Goal: Task Accomplishment & Management: Complete application form

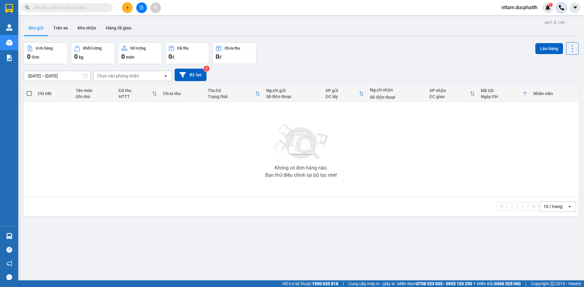
click at [561, 7] on img at bounding box center [560, 7] width 5 height 5
click at [548, 6] on sup "1" at bounding box center [550, 5] width 4 height 4
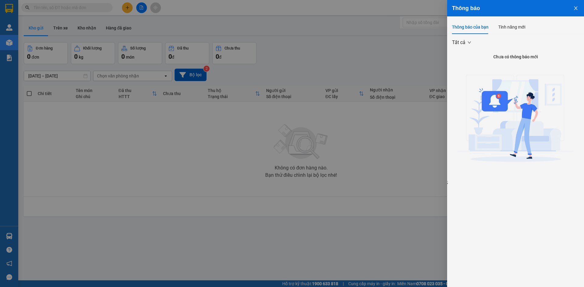
click at [575, 9] on icon "close" at bounding box center [575, 8] width 5 height 5
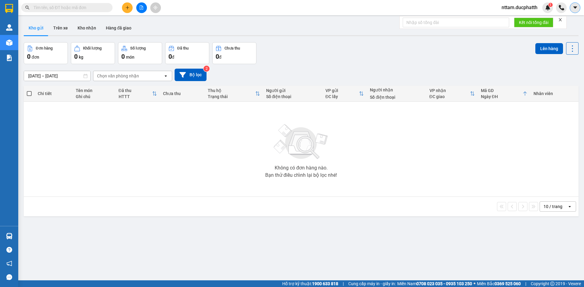
click at [575, 9] on icon "caret-down" at bounding box center [574, 7] width 5 height 5
click at [498, 63] on div "Đơn hàng 0 đơn Khối lượng 0 kg Số lượng 0 món Đã thu 0 đ Chưa thu 0 đ Lên hàng" at bounding box center [301, 53] width 554 height 22
click at [59, 27] on button "Trên xe" at bounding box center [60, 28] width 24 height 15
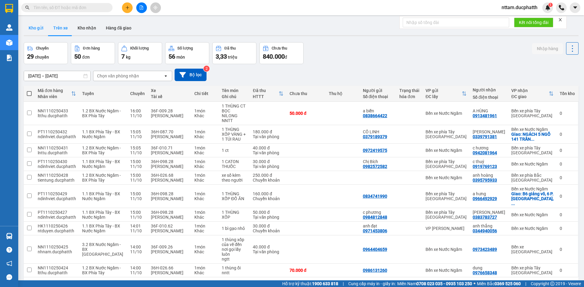
click at [39, 26] on button "Kho gửi" at bounding box center [36, 28] width 25 height 15
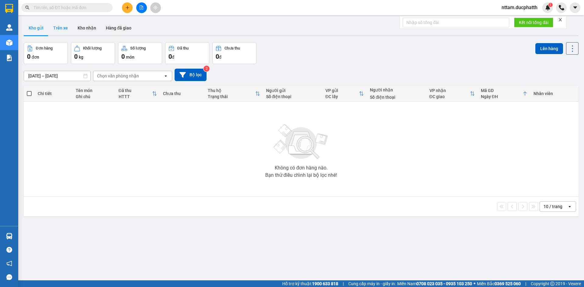
click at [59, 28] on button "Trên xe" at bounding box center [60, 28] width 24 height 15
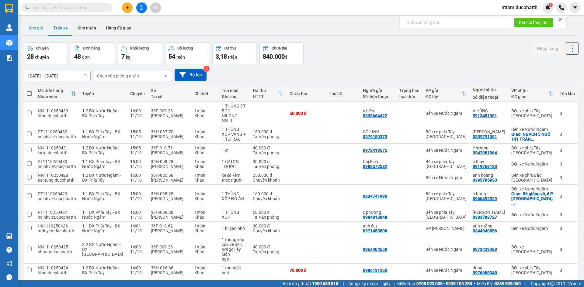
click at [40, 24] on button "Kho gửi" at bounding box center [36, 28] width 25 height 15
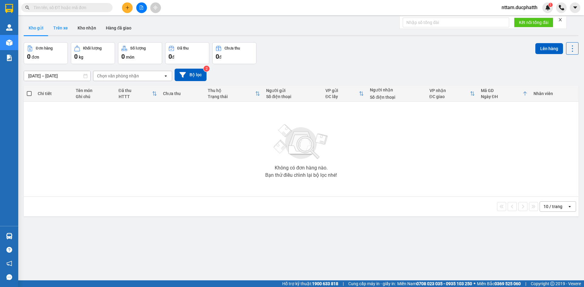
click at [61, 27] on button "Trên xe" at bounding box center [60, 28] width 24 height 15
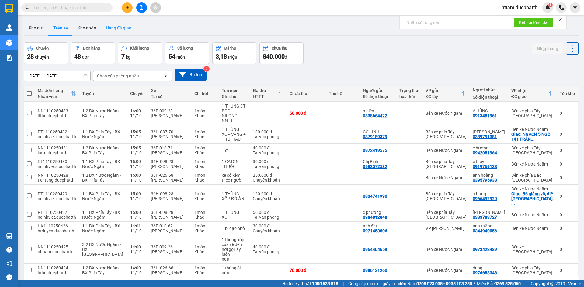
click at [113, 27] on button "Hàng đã giao" at bounding box center [118, 28] width 35 height 15
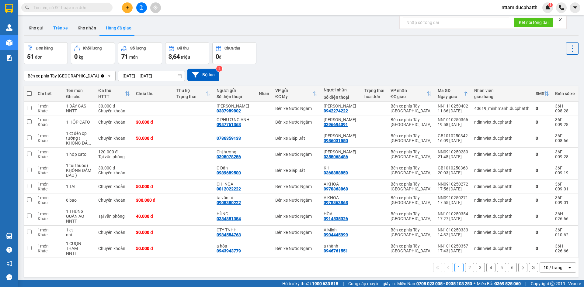
click at [64, 28] on button "Trên xe" at bounding box center [60, 28] width 24 height 15
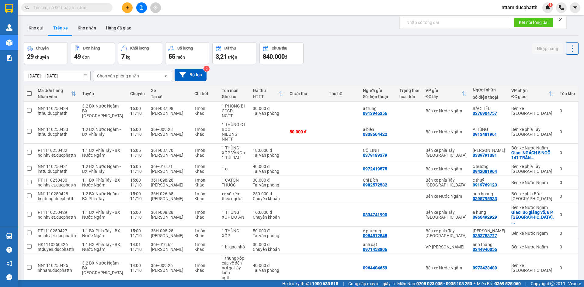
click at [150, 76] on div "Chọn văn phòng nhận" at bounding box center [128, 76] width 70 height 10
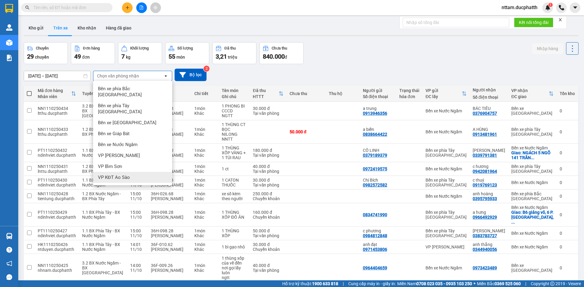
click at [136, 172] on div "VP KĐT Ao Sào" at bounding box center [132, 177] width 79 height 11
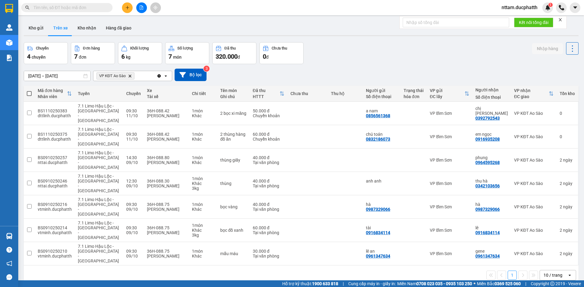
click at [33, 74] on input "[DATE] – [DATE]" at bounding box center [57, 76] width 66 height 10
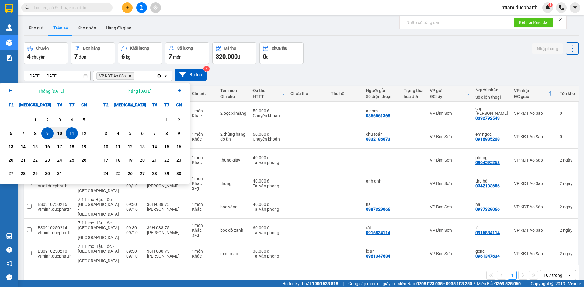
click at [70, 131] on div "11" at bounding box center [71, 133] width 9 height 7
click at [60, 74] on input "[DATE] – / /" at bounding box center [57, 76] width 66 height 10
click at [71, 133] on div "11" at bounding box center [71, 133] width 9 height 7
type input "[DATE] – [DATE]"
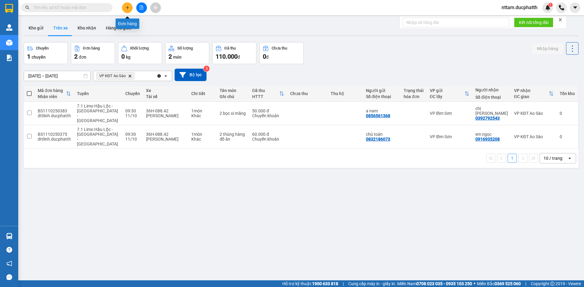
click at [128, 10] on button at bounding box center [127, 7] width 11 height 11
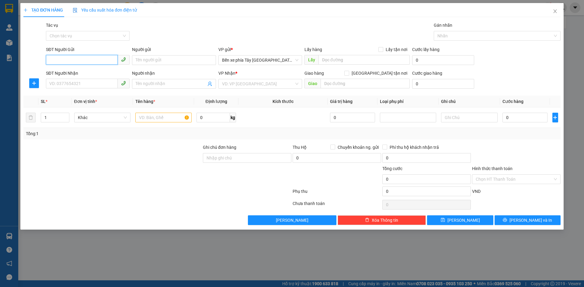
click at [77, 58] on input "SĐT Người Gửi" at bounding box center [82, 60] width 72 height 10
type input "9"
type input "0942875036"
click at [141, 60] on input "Người gửi" at bounding box center [174, 60] width 84 height 10
type input "l"
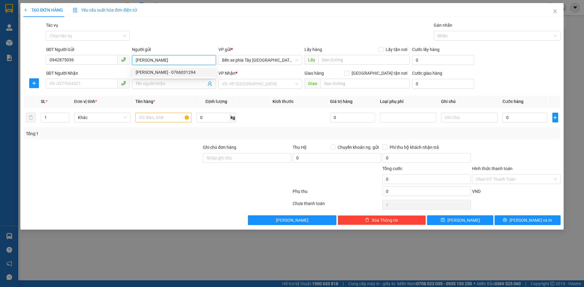
type input "[PERSON_NAME]"
click at [147, 160] on div at bounding box center [112, 154] width 179 height 21
click at [290, 59] on span "Bến xe phía Tây [GEOGRAPHIC_DATA]" at bounding box center [260, 60] width 76 height 9
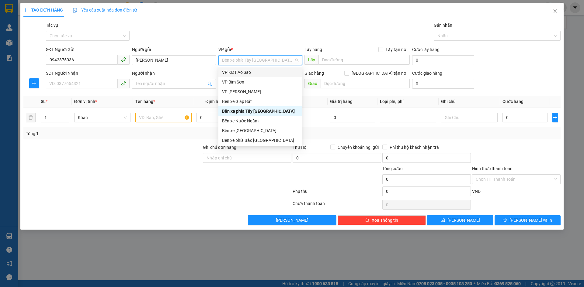
click at [260, 71] on div "VP KĐT Ao Sào" at bounding box center [260, 72] width 76 height 7
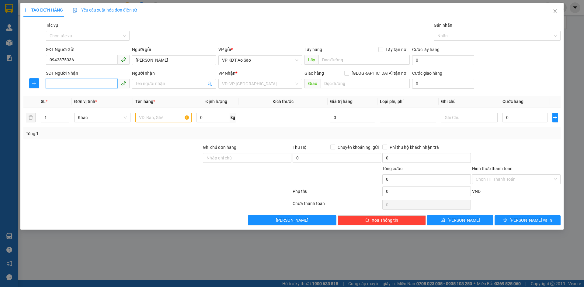
click at [84, 86] on input "SĐT Người Nhận" at bounding box center [82, 84] width 72 height 10
type input "0845350297"
click at [172, 84] on input "Người nhận" at bounding box center [171, 84] width 70 height 7
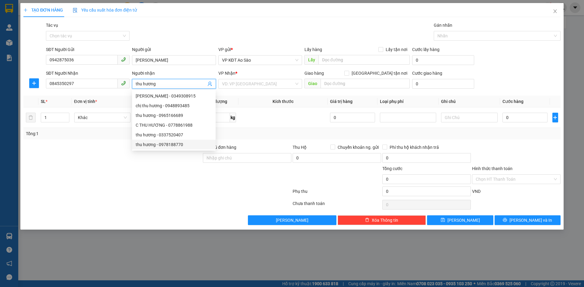
type input "thu hương"
click at [163, 188] on div at bounding box center [157, 193] width 269 height 12
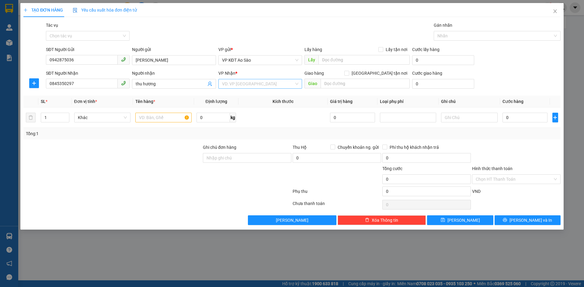
click at [270, 84] on input "search" at bounding box center [258, 83] width 72 height 9
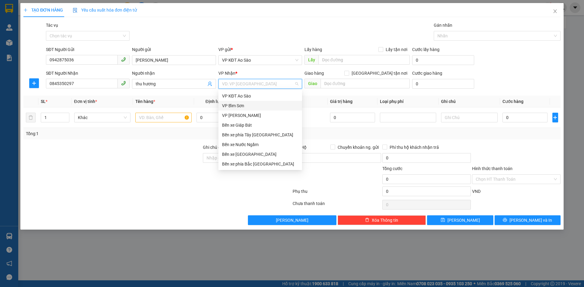
click at [247, 106] on div "VP Bỉm Sơn" at bounding box center [260, 105] width 76 height 7
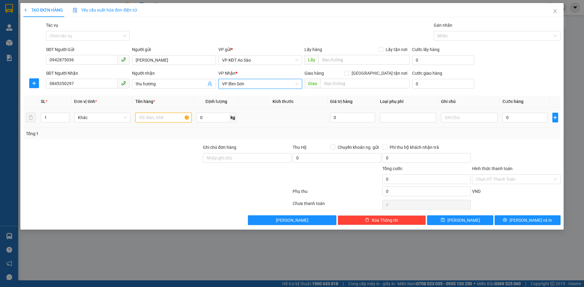
click at [162, 117] on input "text" at bounding box center [163, 118] width 56 height 10
type input "m"
type input "t"
type input "m"
type input "Một túi đen máy tính"
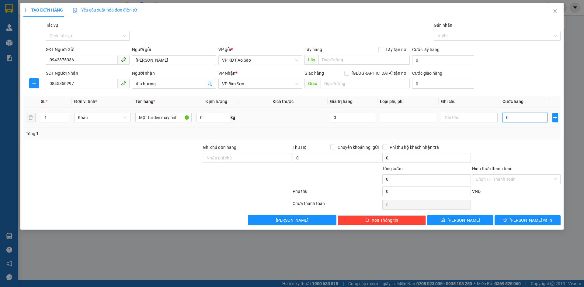
click at [517, 119] on input "0" at bounding box center [524, 118] width 45 height 10
type input "007"
type input "7"
type input "0.070"
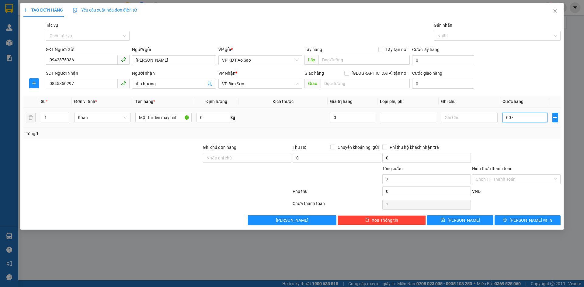
type input "70"
type input "007"
type input "7"
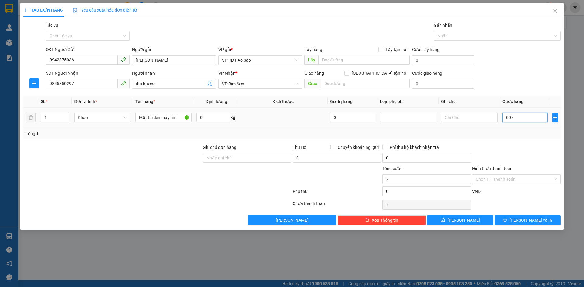
type input "00"
type input "0"
drag, startPoint x: 505, startPoint y: 116, endPoint x: 514, endPoint y: 118, distance: 9.1
click at [514, 118] on input "0" at bounding box center [524, 118] width 45 height 10
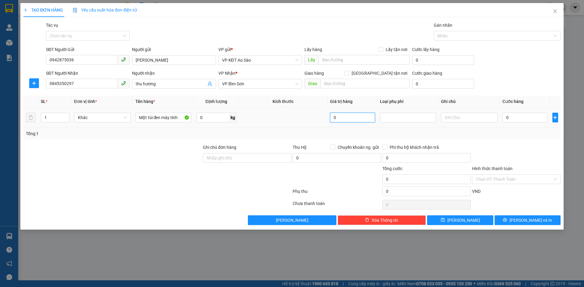
drag, startPoint x: 331, startPoint y: 117, endPoint x: 340, endPoint y: 117, distance: 9.1
click at [340, 117] on input "0" at bounding box center [352, 118] width 45 height 10
type input "007"
type input "7"
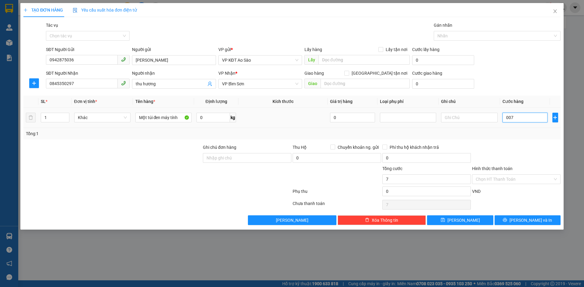
type input "0.070"
type input "70"
type input "00.700"
type input "700"
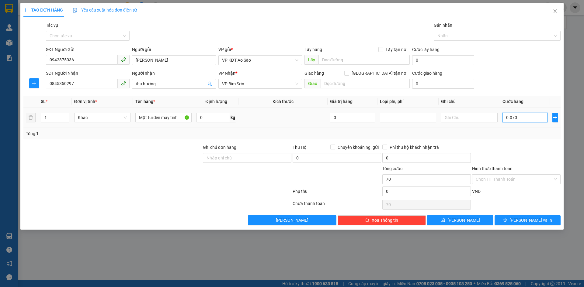
type input "700"
type input "0.007.000"
type input "7.000"
type input "007.000"
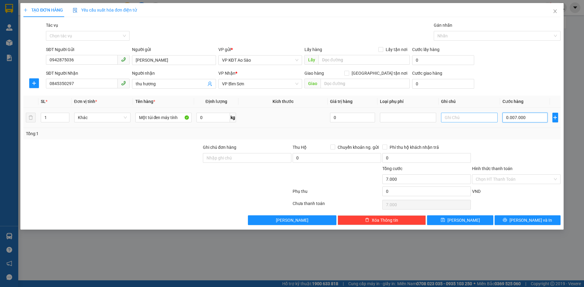
type input "7.000"
drag, startPoint x: 525, startPoint y: 118, endPoint x: 485, endPoint y: 122, distance: 40.9
click at [485, 122] on tr "1 Khác Một túi đen máy tính 0 kg 0 007.000" at bounding box center [291, 118] width 537 height 20
type input "7"
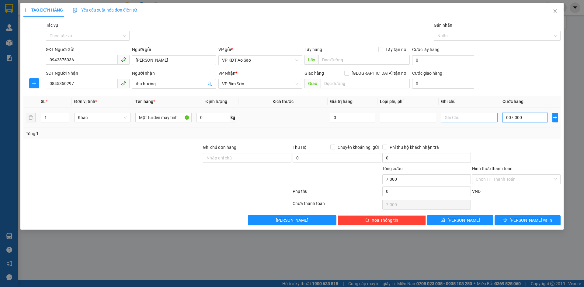
type input "7"
type input "70"
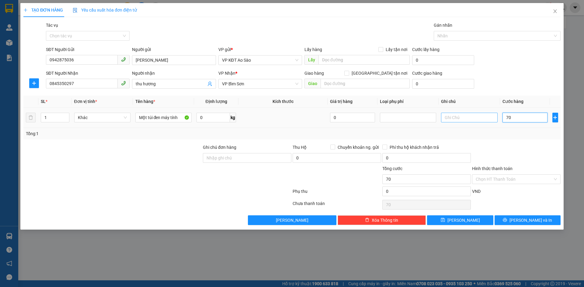
type input "700"
type input "7.000"
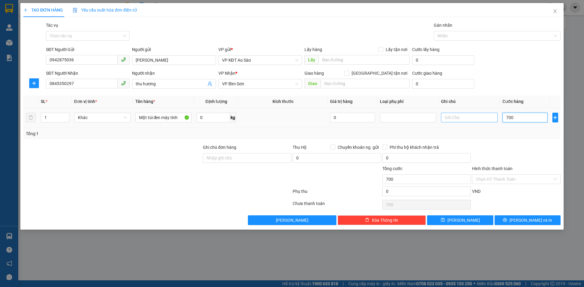
type input "7.000"
type input "770.000"
type input "777.000"
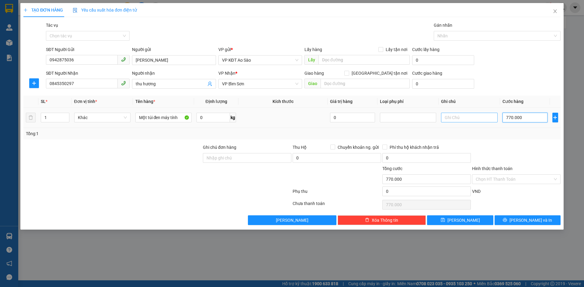
type input "777.000"
type input "777.700"
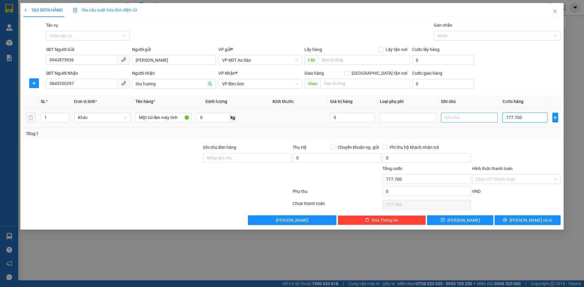
type input "77.770"
type input "7.777"
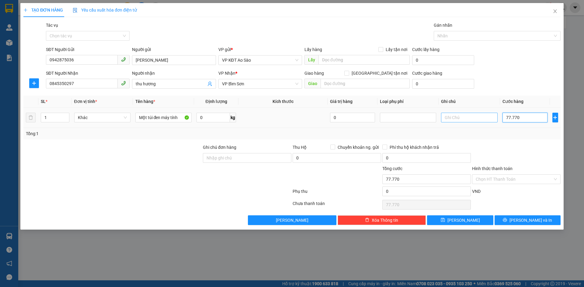
type input "7.777"
type input "777"
type input "77"
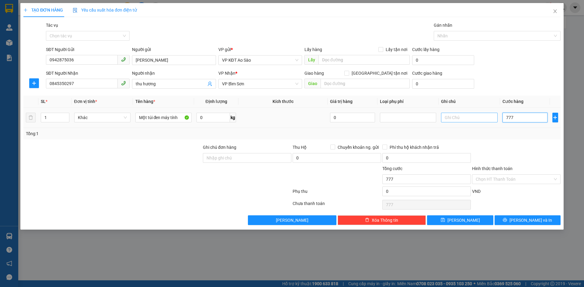
type input "77"
type input "7"
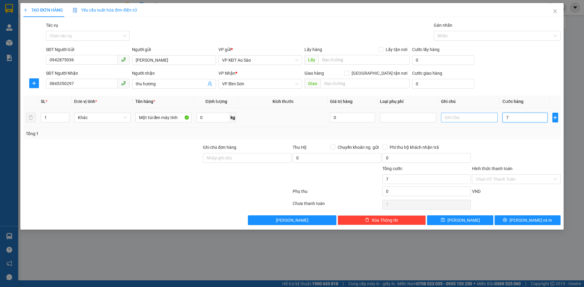
type input "070"
type input "70"
type input "0.700"
type input "700"
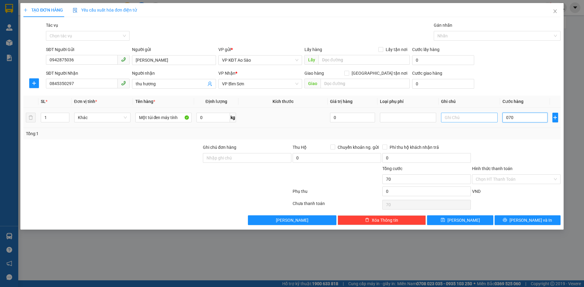
type input "700"
type input "07.000"
type input "7.000"
type input "0.770.000"
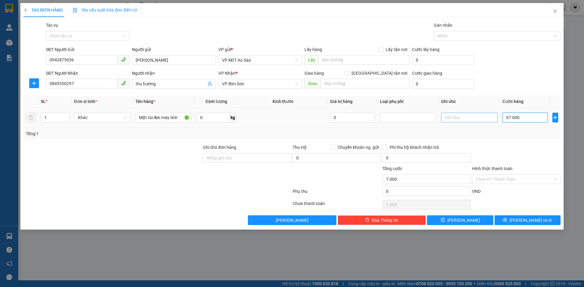
type input "770.000"
type input "070.000"
type input "70.000"
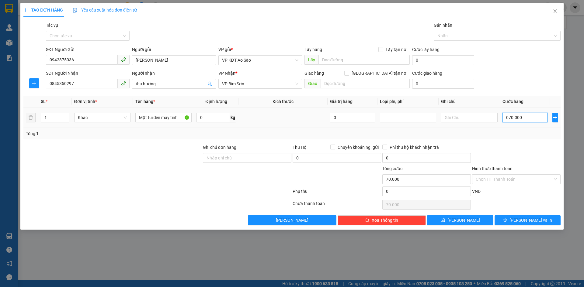
drag, startPoint x: 527, startPoint y: 117, endPoint x: 488, endPoint y: 124, distance: 39.6
click at [488, 124] on tr "1 Khác Một túi đen máy tính 0 kg 0 070.000" at bounding box center [291, 118] width 537 height 20
type input "7"
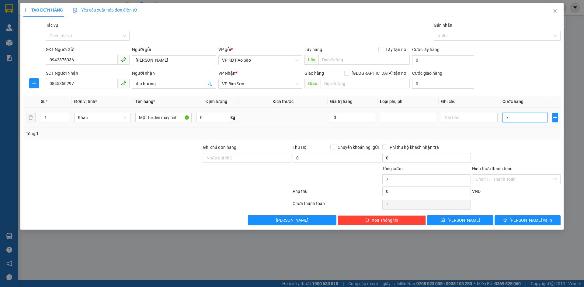
type input "70"
type input "700"
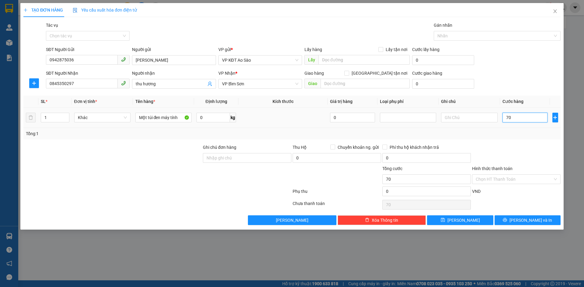
type input "700"
type input "7.000"
type input "770.000"
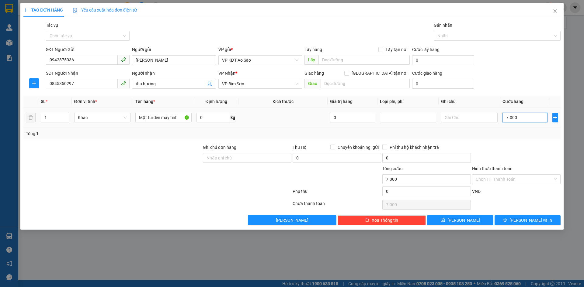
type input "770.000"
type input "777.000"
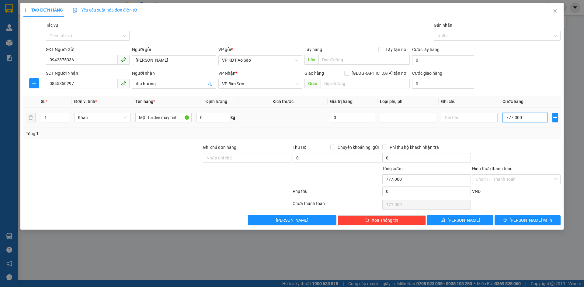
type input "777.700"
type input "77.770"
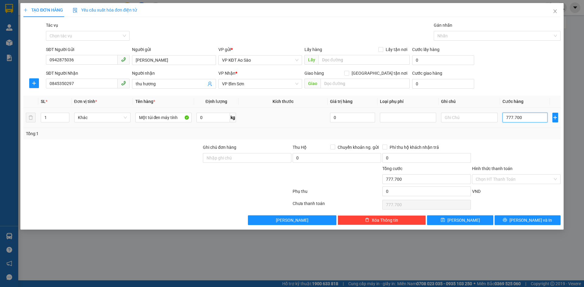
type input "77.770"
type input "7.777"
type input "777"
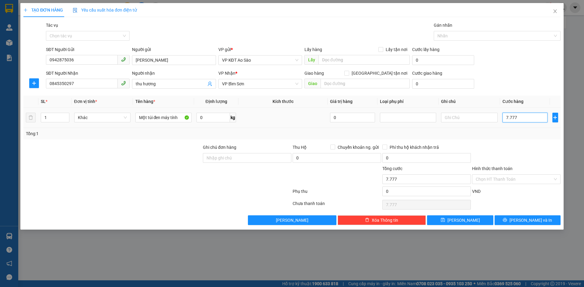
type input "777"
type input "77"
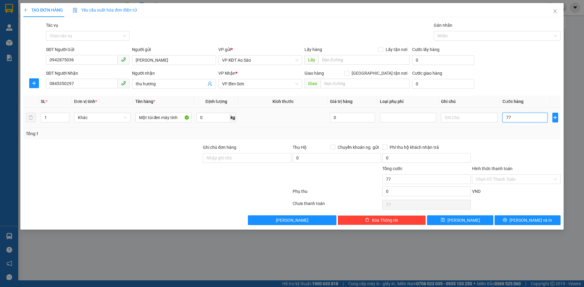
type input "7"
type input "070"
type input "70"
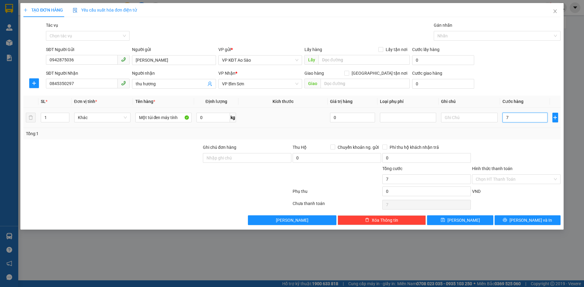
type input "70"
type input "0.700"
type input "700"
type input "070"
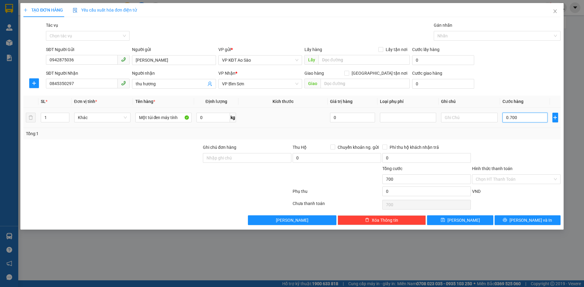
type input "70"
type input "07"
type input "7"
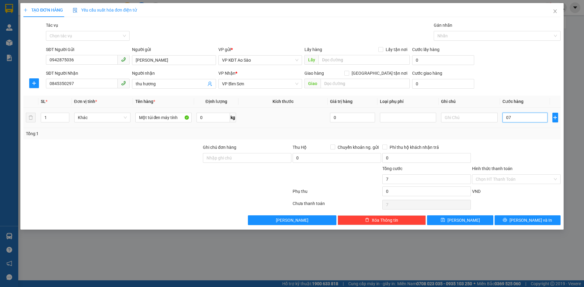
type input "0"
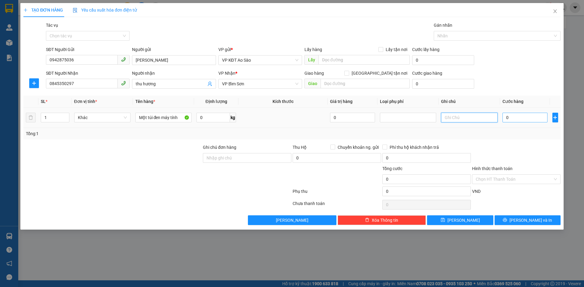
type input "0"
click at [555, 118] on icon "plus" at bounding box center [555, 117] width 4 height 0
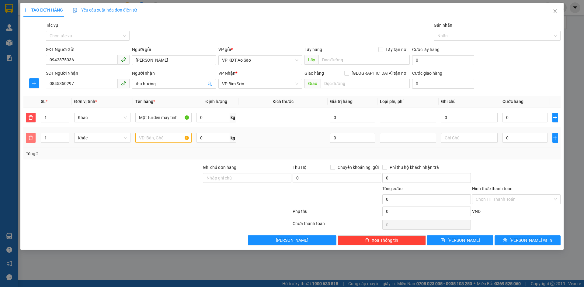
click at [32, 135] on button "button" at bounding box center [31, 138] width 10 height 10
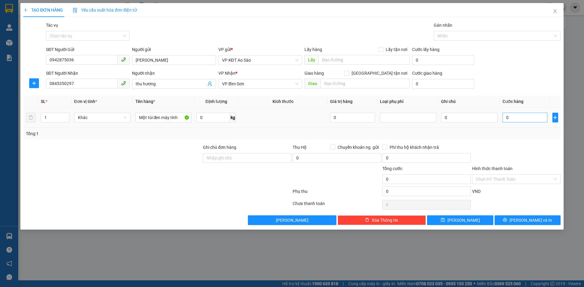
drag, startPoint x: 501, startPoint y: 117, endPoint x: 509, endPoint y: 117, distance: 8.2
click at [509, 117] on td "0" at bounding box center [525, 118] width 50 height 20
paste input "70.00"
type input "70.000"
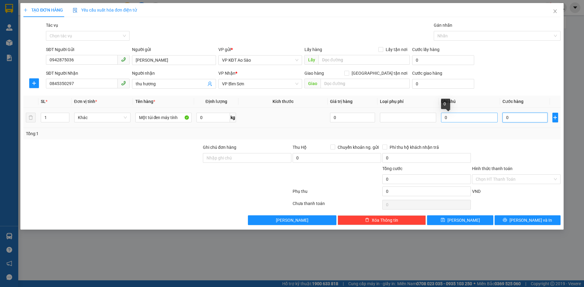
type input "70.000"
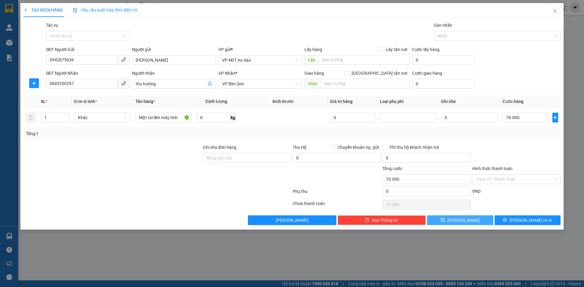
click at [481, 221] on button "[PERSON_NAME]" at bounding box center [460, 221] width 66 height 10
type input "0"
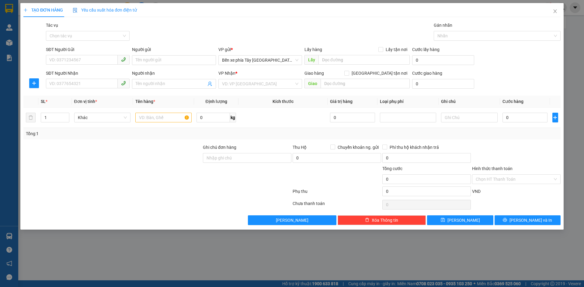
click at [9, 28] on div "TẠO ĐƠN HÀNG Yêu cầu xuất hóa đơn điện tử Transit Pickup Surcharge Ids Transit …" at bounding box center [292, 143] width 584 height 287
click at [9, 8] on div "TẠO ĐƠN HÀNG Yêu cầu xuất hóa đơn điện tử Transit Pickup Surcharge Ids Transit …" at bounding box center [292, 143] width 584 height 287
click at [556, 10] on icon "close" at bounding box center [554, 11] width 5 height 5
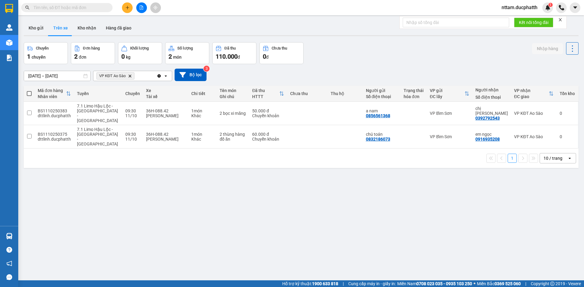
click at [100, 50] on div "Đơn hàng" at bounding box center [91, 48] width 17 height 4
click at [86, 53] on div "2 đơn" at bounding box center [92, 56] width 37 height 9
click at [41, 27] on button "Kho gửi" at bounding box center [36, 28] width 25 height 15
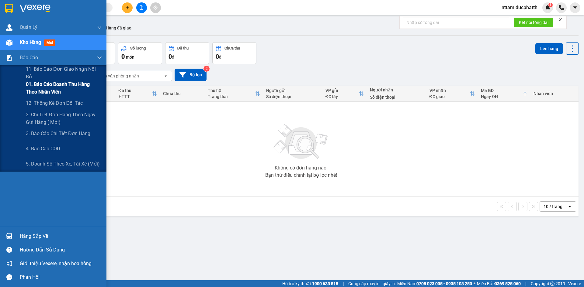
click at [50, 85] on span "01. Báo cáo doanh thu hàng theo nhân viên" at bounding box center [64, 88] width 76 height 15
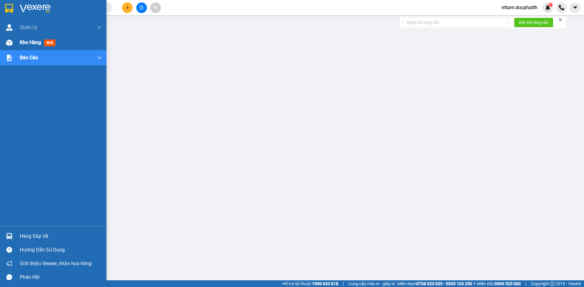
click at [36, 43] on span "Kho hàng" at bounding box center [30, 43] width 21 height 6
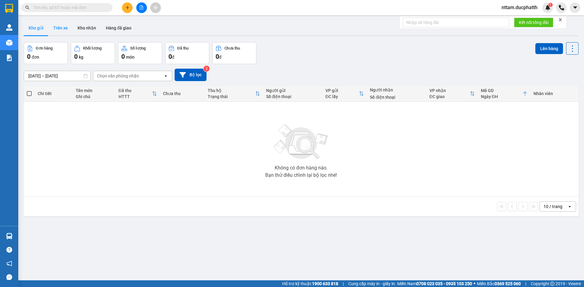
click at [60, 28] on button "Trên xe" at bounding box center [60, 28] width 24 height 15
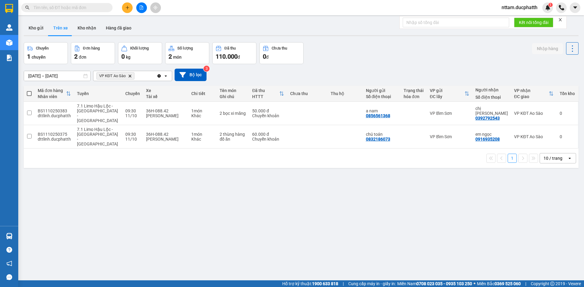
click at [192, 51] on button "Số lượng 2 món" at bounding box center [187, 53] width 44 height 22
click at [181, 52] on div "2 món" at bounding box center [186, 56] width 37 height 9
click at [88, 26] on button "Kho nhận" at bounding box center [87, 28] width 28 height 15
type input "[DATE] – [DATE]"
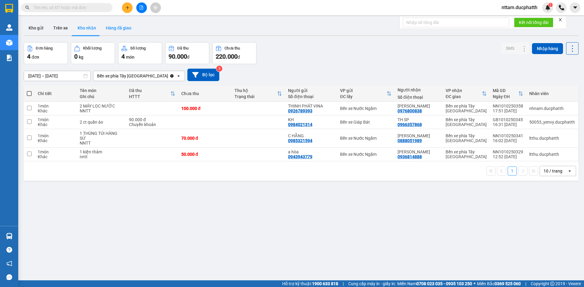
click at [116, 27] on button "Hàng đã giao" at bounding box center [118, 28] width 35 height 15
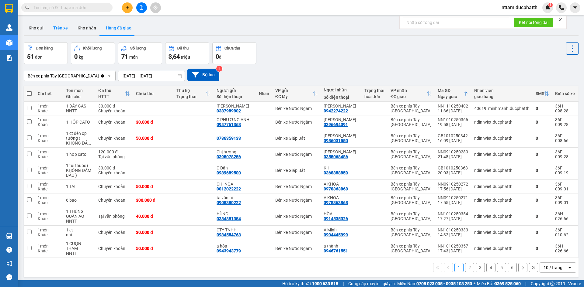
click at [61, 28] on button "Trên xe" at bounding box center [60, 28] width 24 height 15
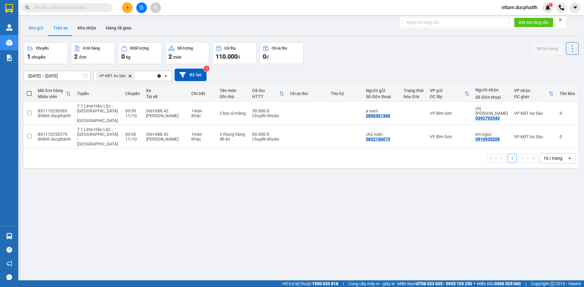
click at [36, 28] on button "Kho gửi" at bounding box center [36, 28] width 25 height 15
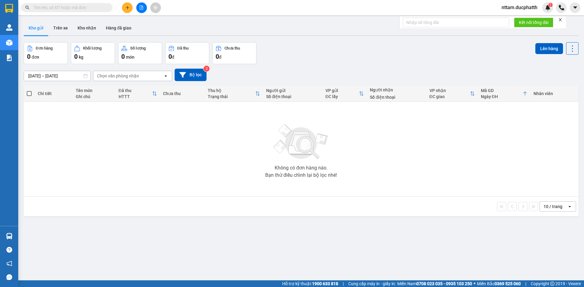
click at [133, 77] on div "Chọn văn phòng nhận" at bounding box center [118, 76] width 42 height 6
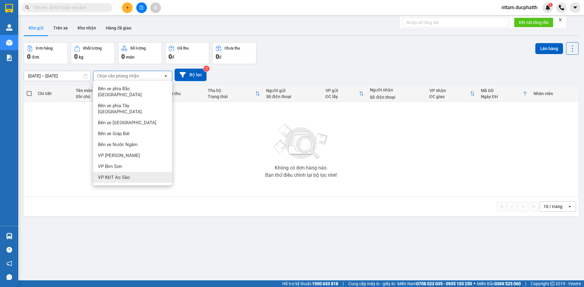
click at [132, 172] on div "VP KĐT Ao Sào" at bounding box center [132, 177] width 79 height 11
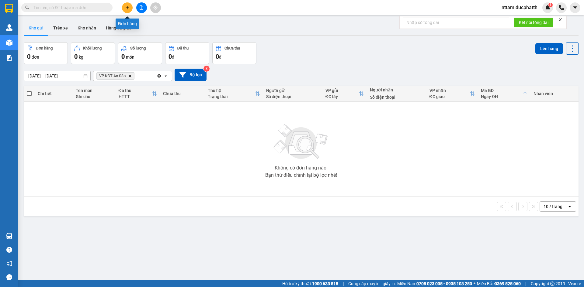
click at [129, 5] on button at bounding box center [127, 7] width 11 height 11
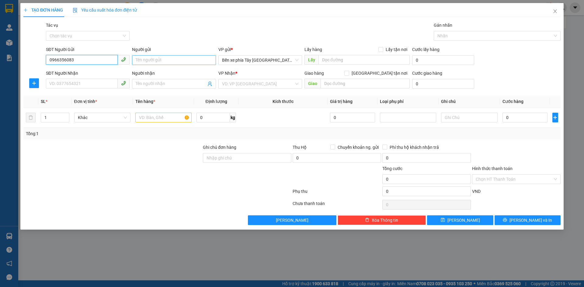
type input "0966356083"
click at [161, 57] on input "Người gửi" at bounding box center [174, 60] width 84 height 10
type input "E MÙA"
click at [271, 34] on div "Tác vụ Chọn tác vụ Gán nhãn Nhãn" at bounding box center [303, 32] width 517 height 21
click at [279, 61] on span "Bến xe phía Tây [GEOGRAPHIC_DATA]" at bounding box center [260, 60] width 76 height 9
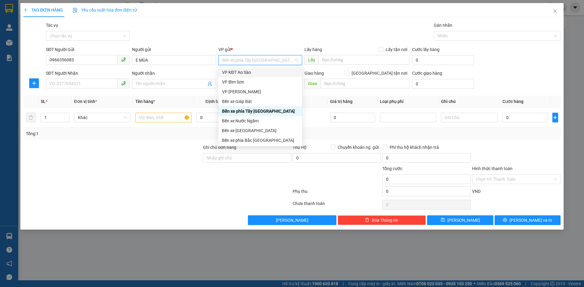
click at [243, 74] on div "VP KĐT Ao Sào" at bounding box center [260, 72] width 76 height 7
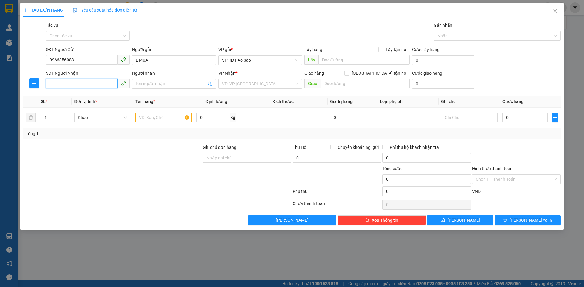
click at [74, 84] on input "SĐT Người Nhận" at bounding box center [82, 84] width 72 height 10
type input "E"
type input "0968788247"
click at [160, 84] on input "Người nhận" at bounding box center [171, 84] width 70 height 7
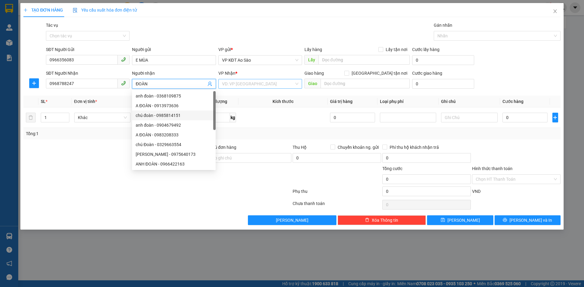
type input "ĐOÀN"
click at [266, 83] on input "search" at bounding box center [258, 83] width 72 height 9
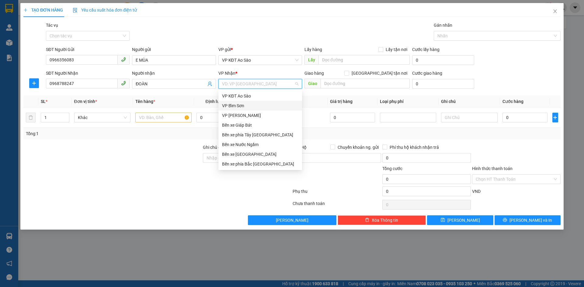
click at [251, 105] on div "VP Bỉm Sơn" at bounding box center [260, 105] width 76 height 7
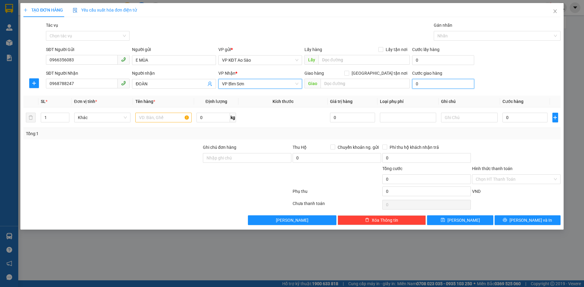
click at [423, 85] on input "0" at bounding box center [443, 84] width 62 height 10
type input "3"
type input "30"
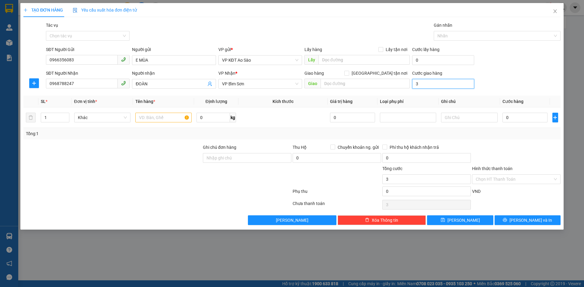
type input "30"
type input "300"
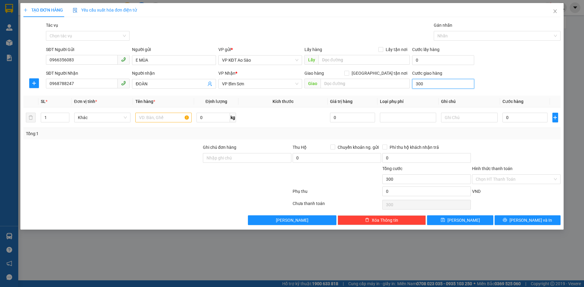
type input "3.000"
type input "30.000"
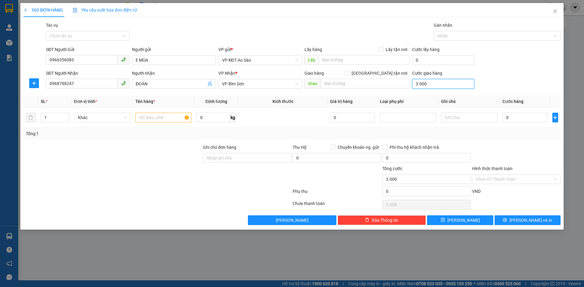
type input "30.000"
click at [496, 180] on input "Hình thức thanh toán" at bounding box center [513, 179] width 77 height 9
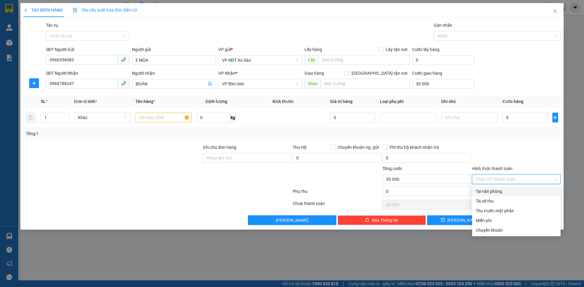
click at [492, 193] on div "Tại văn phòng" at bounding box center [515, 191] width 81 height 7
type input "0"
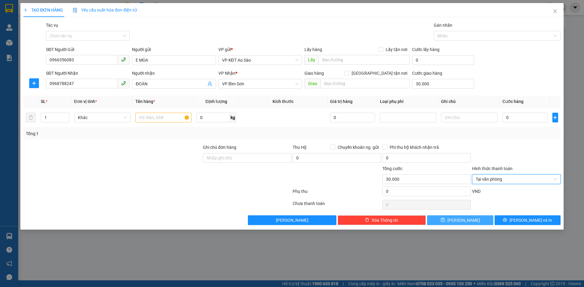
click at [460, 220] on span "[PERSON_NAME]" at bounding box center [463, 220] width 33 height 7
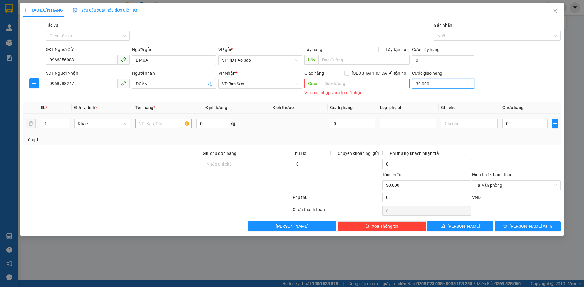
type input "0"
click at [507, 124] on input "0" at bounding box center [524, 124] width 45 height 10
type input "003"
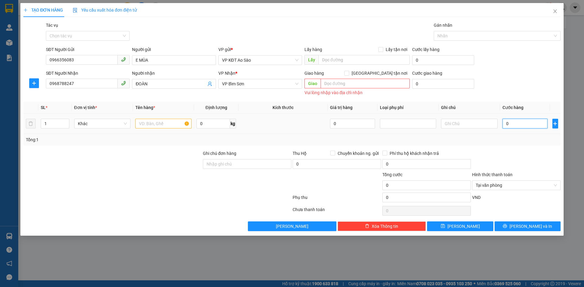
type input "3"
type input "0.030"
type input "30"
type input "003"
type input "3"
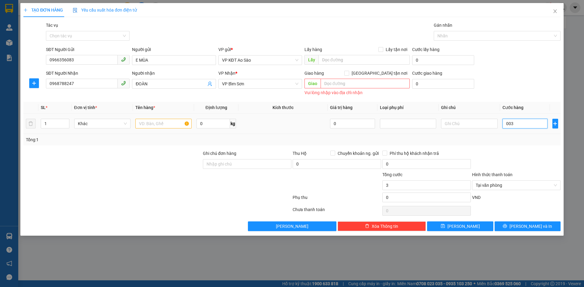
type input "00"
type input "0"
drag, startPoint x: 505, startPoint y: 122, endPoint x: 516, endPoint y: 123, distance: 11.0
click at [516, 123] on input "0" at bounding box center [524, 124] width 45 height 10
type input "3"
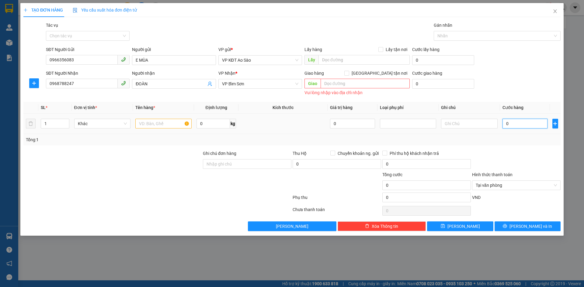
type input "3"
type input "30"
type input "300"
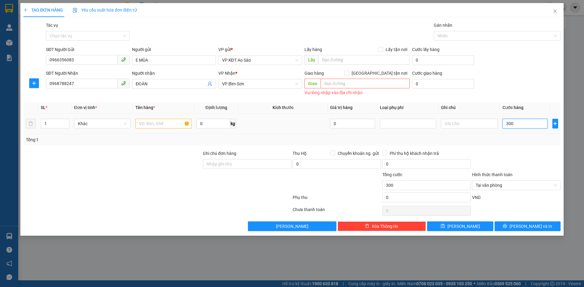
type input "33.000"
click at [161, 126] on input "text" at bounding box center [163, 124] width 56 height 10
drag, startPoint x: 526, startPoint y: 126, endPoint x: 498, endPoint y: 128, distance: 28.7
click at [498, 128] on tr "1 Khác HỘP HÀNG CÁT TÔNG 0 kg 0 00.000.030" at bounding box center [291, 124] width 537 height 20
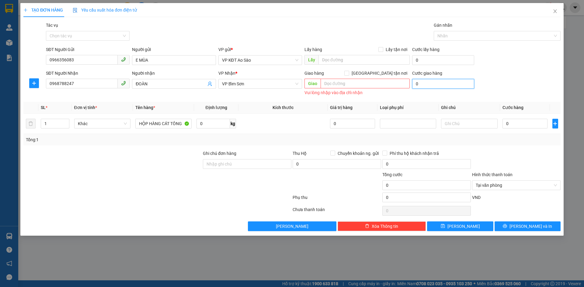
click at [418, 83] on input "0" at bounding box center [443, 84] width 62 height 10
click at [341, 124] on input "0" at bounding box center [352, 124] width 45 height 10
drag, startPoint x: 331, startPoint y: 123, endPoint x: 336, endPoint y: 123, distance: 4.6
click at [336, 123] on input "0" at bounding box center [352, 124] width 45 height 10
drag, startPoint x: 333, startPoint y: 126, endPoint x: 349, endPoint y: 125, distance: 15.5
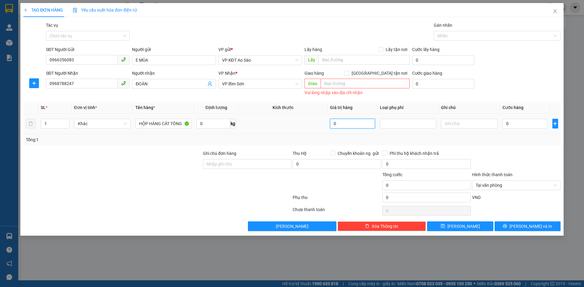
click at [349, 125] on input "0" at bounding box center [352, 124] width 45 height 10
drag, startPoint x: 332, startPoint y: 123, endPoint x: 341, endPoint y: 123, distance: 8.8
click at [341, 123] on input "0" at bounding box center [352, 124] width 45 height 10
drag, startPoint x: 350, startPoint y: 122, endPoint x: 325, endPoint y: 123, distance: 25.3
click at [325, 123] on tr "1 Khác HỘP HÀNG CÁT TÔNG 0 kg 030 0" at bounding box center [291, 124] width 537 height 20
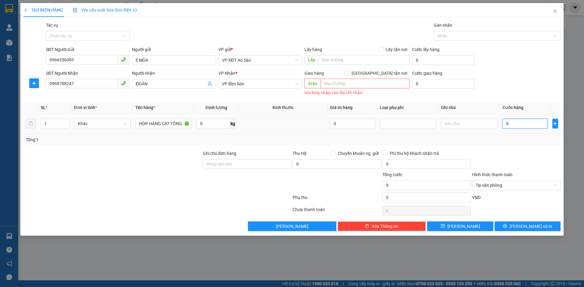
click at [511, 123] on input "0" at bounding box center [524, 124] width 45 height 10
click at [557, 124] on icon "plus" at bounding box center [554, 123] width 5 height 5
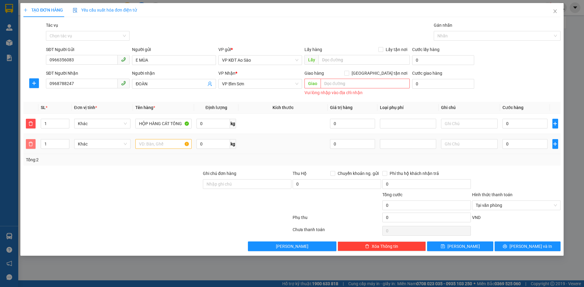
click at [28, 145] on span "delete" at bounding box center [30, 144] width 9 height 5
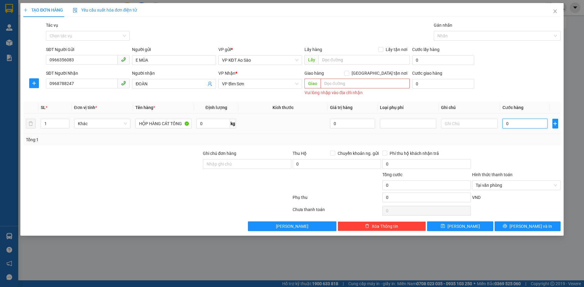
click at [509, 125] on input "0" at bounding box center [524, 124] width 45 height 10
drag, startPoint x: 508, startPoint y: 124, endPoint x: 504, endPoint y: 124, distance: 4.0
click at [504, 124] on input "0" at bounding box center [524, 124] width 45 height 10
click at [440, 85] on input "0" at bounding box center [443, 84] width 62 height 10
click at [367, 114] on td "0" at bounding box center [352, 124] width 50 height 20
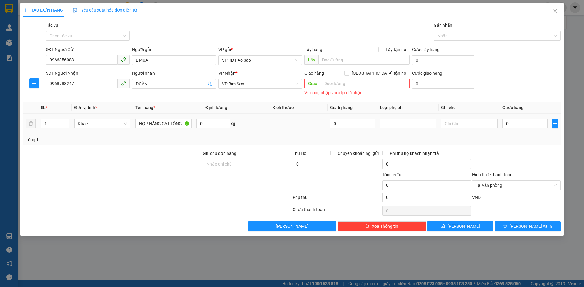
click at [309, 126] on td at bounding box center [282, 124] width 89 height 20
click at [267, 85] on span "VP Bỉm Sơn" at bounding box center [260, 83] width 76 height 9
click at [342, 83] on input "text" at bounding box center [364, 84] width 89 height 10
click at [510, 123] on input "0" at bounding box center [524, 124] width 45 height 10
drag, startPoint x: 505, startPoint y: 123, endPoint x: 514, endPoint y: 124, distance: 8.8
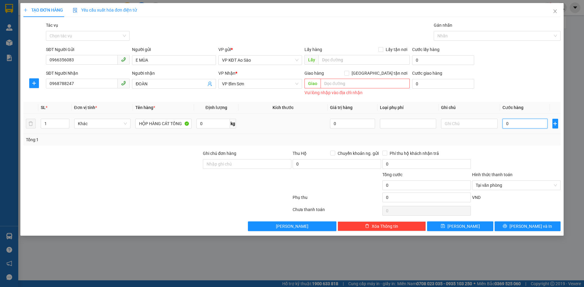
click at [514, 124] on input "0" at bounding box center [524, 124] width 45 height 10
drag, startPoint x: 504, startPoint y: 124, endPoint x: 514, endPoint y: 124, distance: 10.0
click at [514, 124] on input "0" at bounding box center [524, 124] width 45 height 10
drag, startPoint x: 405, startPoint y: 185, endPoint x: 379, endPoint y: 186, distance: 25.9
click at [379, 186] on div "Tổng cước 33.000 Hình thức thanh toán Tại văn phòng" at bounding box center [292, 181] width 538 height 21
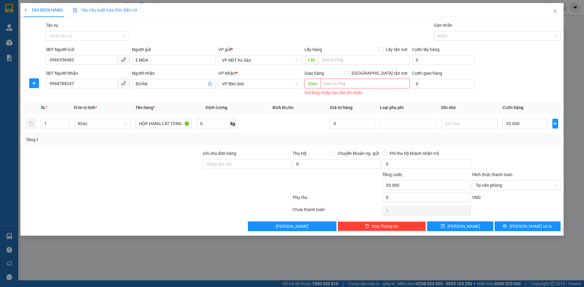
click at [365, 192] on div at bounding box center [337, 181] width 90 height 21
drag, startPoint x: 385, startPoint y: 185, endPoint x: 414, endPoint y: 187, distance: 28.3
click at [414, 187] on input "33.000" at bounding box center [426, 186] width 88 height 10
click at [527, 157] on div at bounding box center [516, 160] width 90 height 21
click at [509, 123] on input "33.000" at bounding box center [524, 124] width 45 height 10
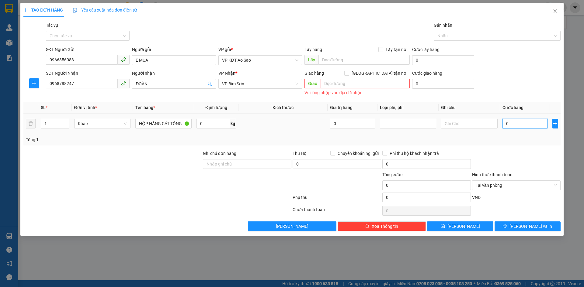
drag, startPoint x: 504, startPoint y: 125, endPoint x: 522, endPoint y: 124, distance: 17.9
click at [522, 124] on input "0" at bounding box center [524, 124] width 45 height 10
click at [554, 12] on icon "close" at bounding box center [554, 11] width 5 height 5
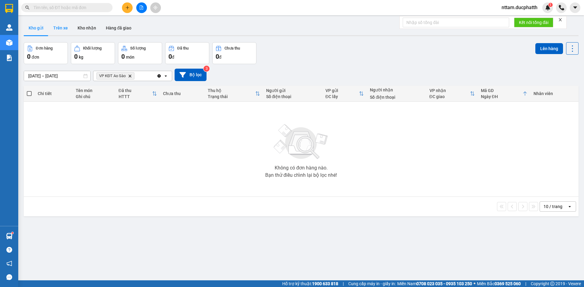
click at [60, 27] on button "Trên xe" at bounding box center [60, 28] width 24 height 15
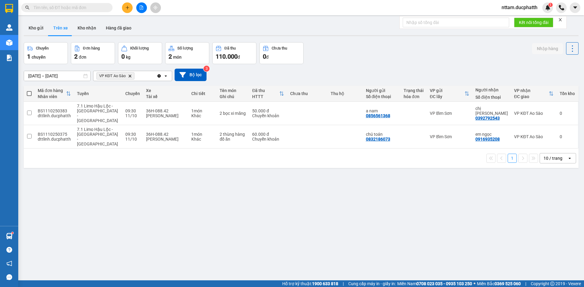
click at [87, 51] on div "Đơn hàng" at bounding box center [92, 49] width 37 height 6
click at [179, 51] on button "Số lượng 2 món" at bounding box center [187, 53] width 44 height 22
click at [181, 47] on div "Số lượng" at bounding box center [185, 48] width 16 height 4
click at [199, 72] on button "Bộ lọc" at bounding box center [190, 75] width 32 height 12
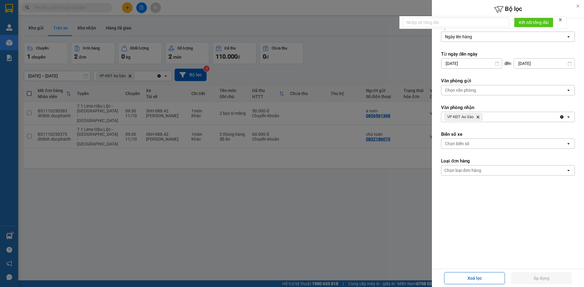
click at [192, 70] on div at bounding box center [292, 143] width 584 height 287
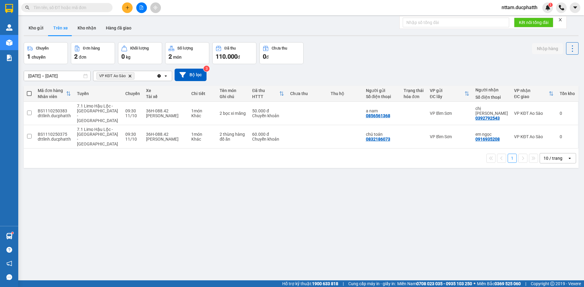
click at [144, 171] on div "ver 1.8.146 Kho gửi Trên xe Kho nhận Hàng đã giao Chuyến 1 chuyến Đơn hàng 2 đơ…" at bounding box center [300, 161] width 559 height 287
click at [189, 56] on div "2 món" at bounding box center [186, 56] width 37 height 9
click at [232, 55] on span "110.000" at bounding box center [227, 56] width 22 height 7
click at [83, 28] on button "Kho nhận" at bounding box center [87, 28] width 28 height 15
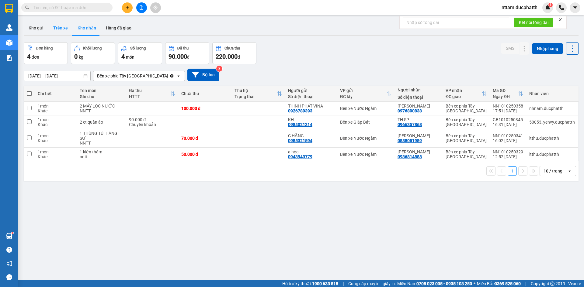
click at [65, 26] on button "Trên xe" at bounding box center [60, 28] width 24 height 15
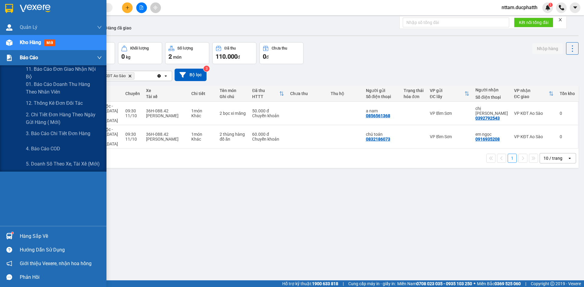
click at [33, 58] on span "Báo cáo" at bounding box center [29, 58] width 18 height 8
